Goal: Obtain resource: Download file/media

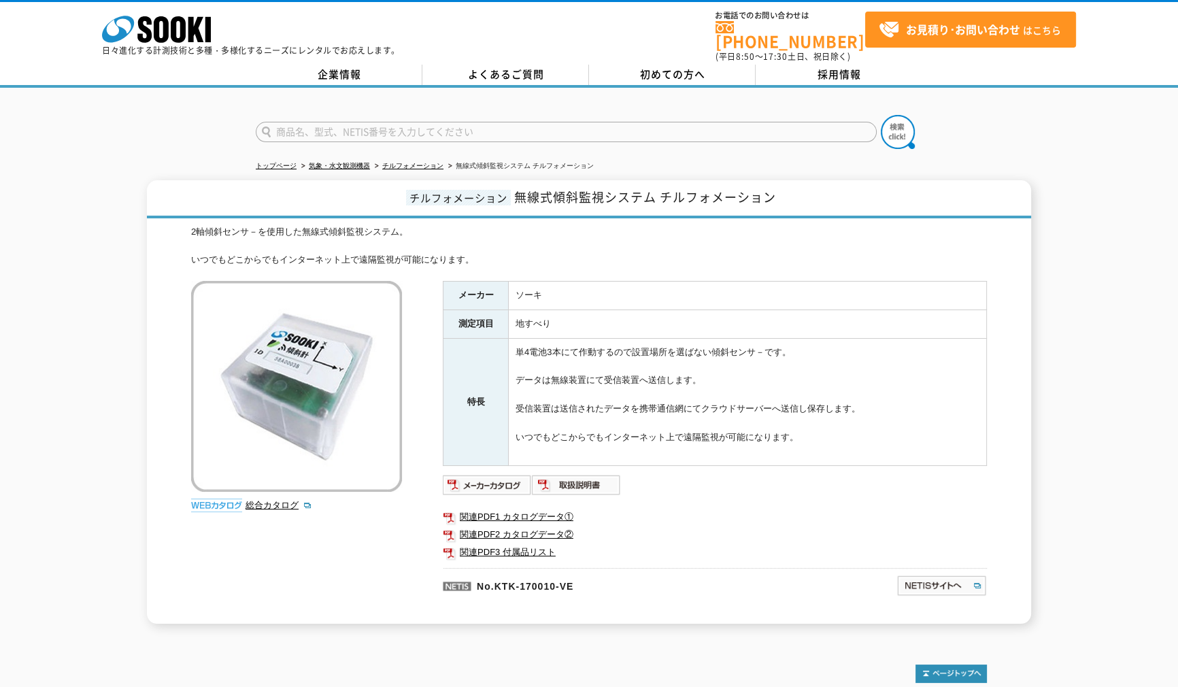
click at [897, 346] on td "単4電池3本にて作動するので設置場所を選ばない傾斜センサ－です。 データは無線装置にて受信装置へ送信します。 受信装置は送信されたデータを携帯通信網にてクラウ…" at bounding box center [748, 401] width 478 height 127
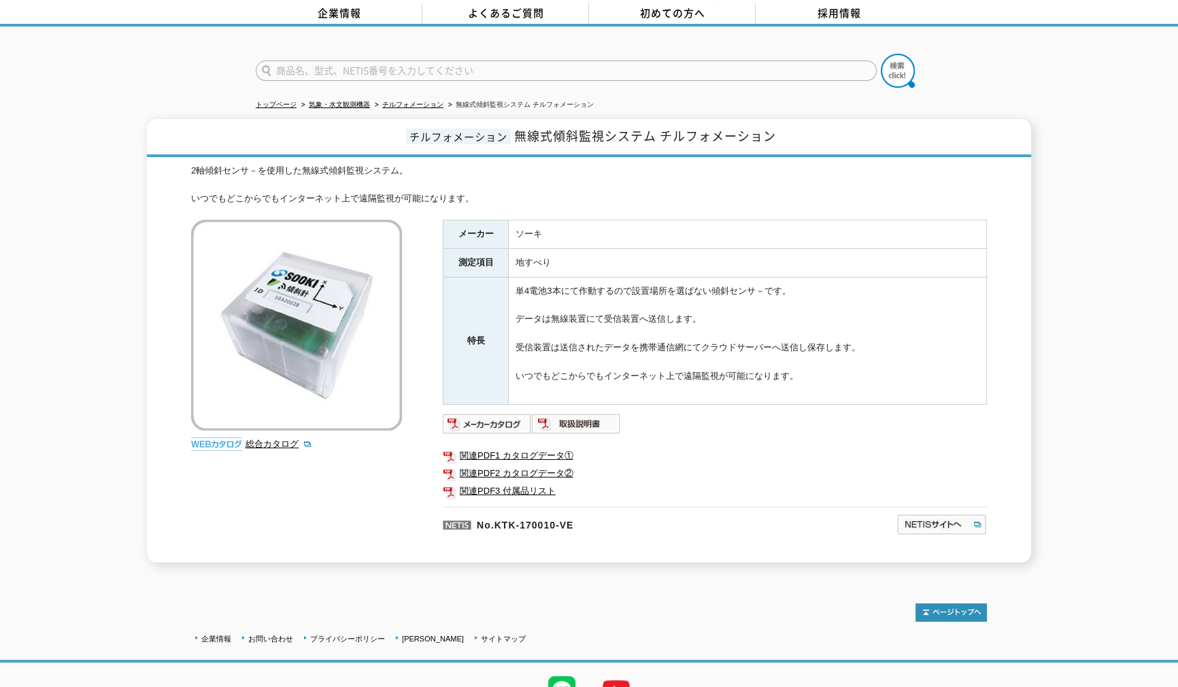
click at [836, 413] on ul at bounding box center [715, 424] width 544 height 22
click at [500, 417] on img at bounding box center [487, 424] width 89 height 22
click at [757, 366] on td "単4電池3本にて作動するので設置場所を選ばない傾斜センサ－です。 データは無線装置にて受信装置へ送信します。 受信装置は送信されたデータを携帯通信網にてクラウ…" at bounding box center [748, 340] width 478 height 127
click at [545, 447] on link "関連PDF1 カタログデータ①" at bounding box center [715, 456] width 544 height 18
click at [537, 464] on link "関連PDF2 カタログデータ②" at bounding box center [715, 473] width 544 height 18
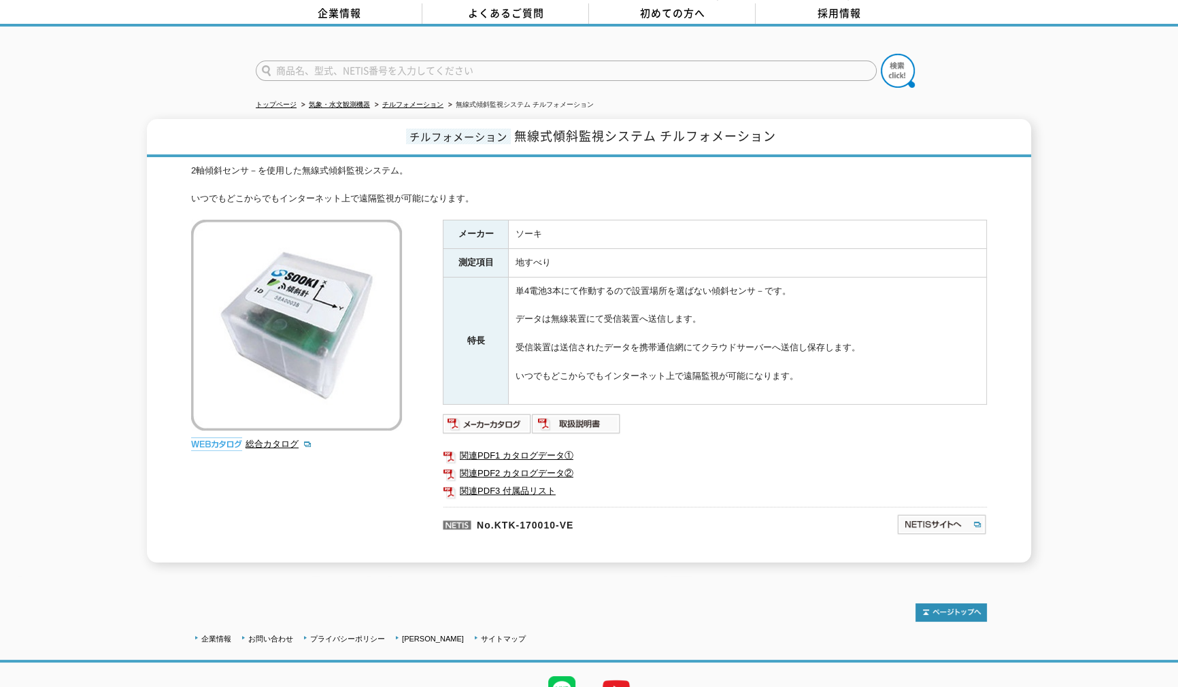
click at [753, 279] on td "単4電池3本にて作動するので設置場所を選ばない傾斜センサ－です。 データは無線装置にて受信装置へ送信します。 受信装置は送信されたデータを携帯通信網にてクラウ…" at bounding box center [748, 340] width 478 height 127
click at [1032, 301] on div "チルフォメーション 無線式傾斜監視システム チルフォメーション 2軸傾斜センサ－を使用した無線式傾斜監視システム。 いつでもどこからでもインターネット上で遠隔…" at bounding box center [589, 340] width 1178 height 443
click at [1002, 258] on div "チルフォメーション 無線式傾斜監視システム チルフォメーション 2軸傾斜センサ－を使用した無線式傾斜監視システム。 いつでもどこからでもインターネット上で遠隔…" at bounding box center [589, 340] width 884 height 443
click at [1065, 316] on div "チルフォメーション 無線式傾斜監視システム チルフォメーション 2軸傾斜センサ－を使用した無線式傾斜監視システム。 いつでもどこからでもインターネット上で遠隔…" at bounding box center [589, 340] width 1178 height 443
click at [1010, 258] on div "チルフォメーション 無線式傾斜監視システム チルフォメーション 2軸傾斜センサ－を使用した無線式傾斜監視システム。 いつでもどこからでもインターネット上で遠隔…" at bounding box center [589, 340] width 884 height 443
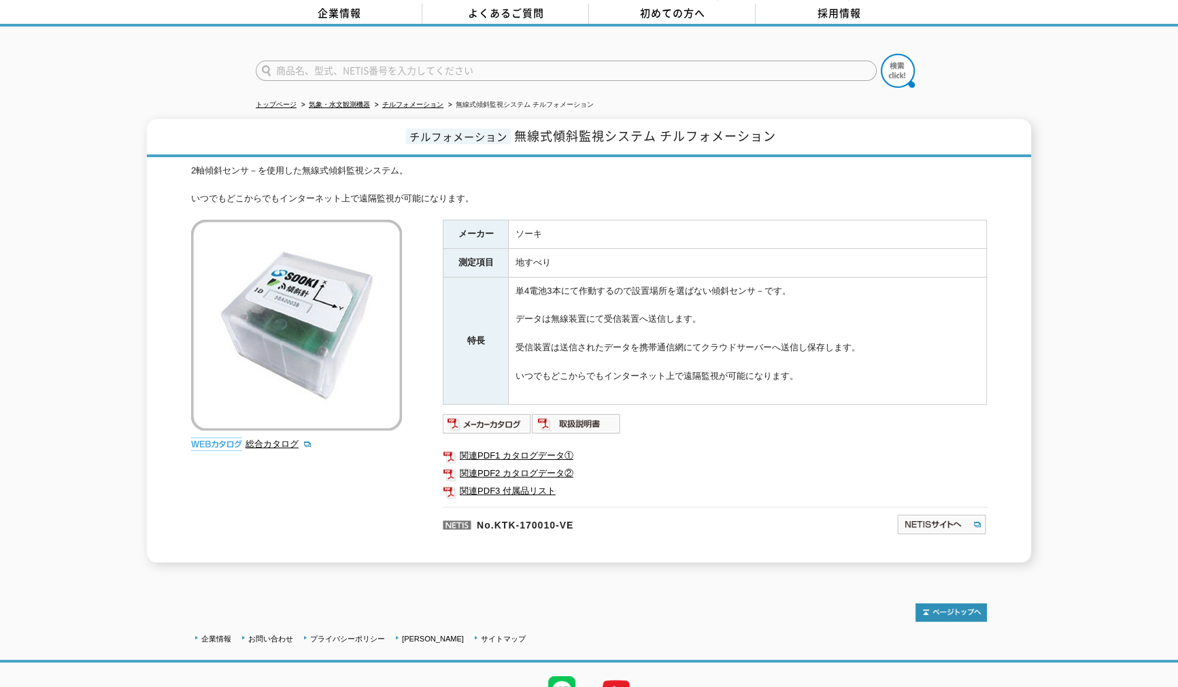
click at [980, 224] on td "ソーキ" at bounding box center [748, 234] width 478 height 29
